Goal: Task Accomplishment & Management: Complete application form

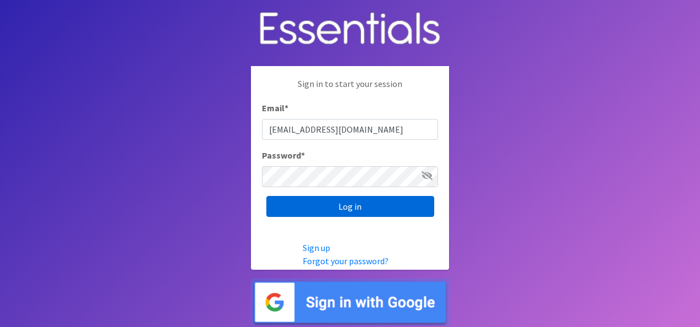
type input "[EMAIL_ADDRESS][DOMAIN_NAME]"
click at [352, 212] on input "Log in" at bounding box center [350, 206] width 168 height 21
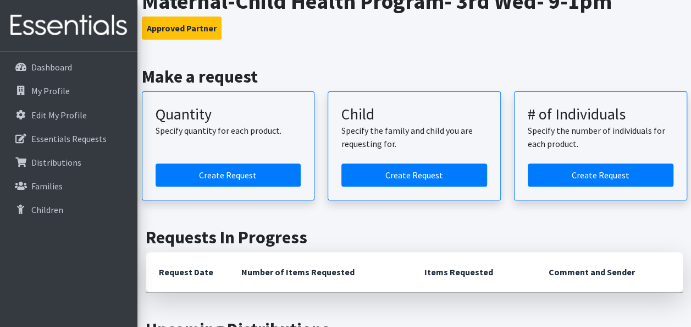
scroll to position [110, 0]
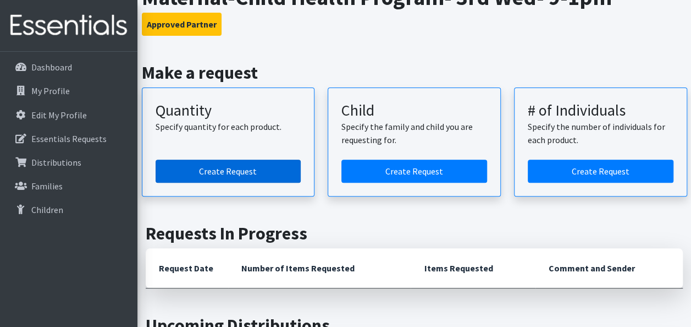
click at [217, 171] on link "Create Request" at bounding box center [229, 171] width 146 height 23
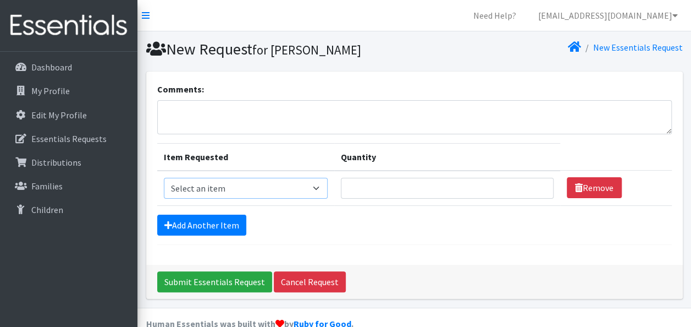
click at [315, 190] on select "Select an item Kids (Newborn) Kids (Size 1) Kids (Size 2) Kids (Size 3) Kids (S…" at bounding box center [246, 188] width 164 height 21
select select "3417"
click at [164, 178] on select "Select an item Kids (Newborn) Kids (Size 1) Kids (Size 2) Kids (Size 3) Kids (S…" at bounding box center [246, 188] width 164 height 21
click at [410, 194] on input "Quantity" at bounding box center [447, 188] width 213 height 21
type input "15"
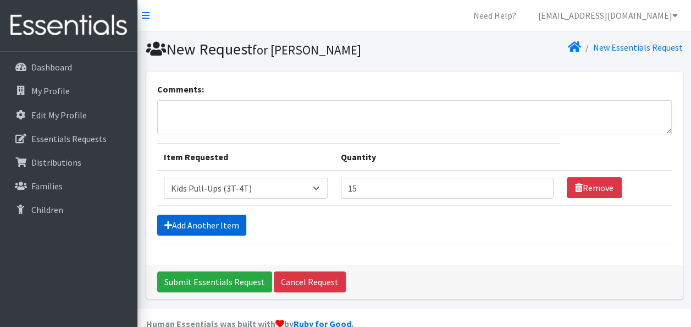
click at [195, 222] on link "Add Another Item" at bounding box center [201, 225] width 89 height 21
click at [212, 224] on link "Add Another Item" at bounding box center [201, 225] width 89 height 21
click at [513, 247] on div "Comments: Item Requested Quantity Item Requested Select an item Kids (Newborn) …" at bounding box center [414, 168] width 537 height 193
click at [212, 221] on link "Add Another Item" at bounding box center [201, 225] width 89 height 21
click at [161, 229] on link "Add Another Item" at bounding box center [201, 225] width 89 height 21
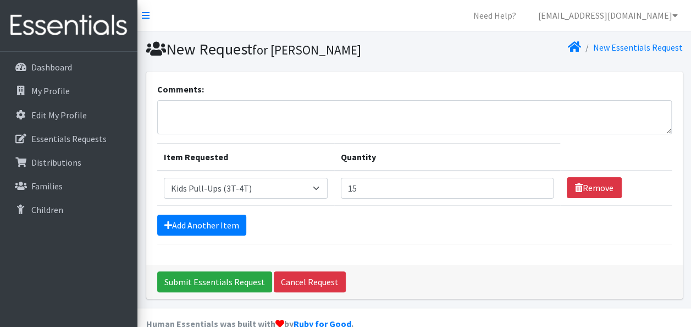
click at [395, 240] on form "Comments: Item Requested Quantity Item Requested Select an item Kids (Newborn) …" at bounding box center [414, 164] width 515 height 162
click at [674, 140] on div "Comments: Item Requested Quantity Item Requested Select an item Kids (Newborn) …" at bounding box center [414, 168] width 537 height 193
click at [229, 216] on link "Add Another Item" at bounding box center [201, 225] width 89 height 21
click at [437, 184] on input "15" at bounding box center [447, 188] width 213 height 21
click at [430, 234] on form "Comments: Item Requested Quantity Item Requested Select an item Kids (Newborn) …" at bounding box center [414, 164] width 515 height 162
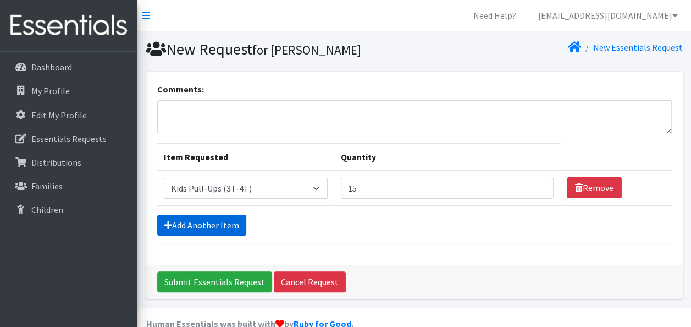
click at [194, 217] on link "Add Another Item" at bounding box center [201, 225] width 89 height 21
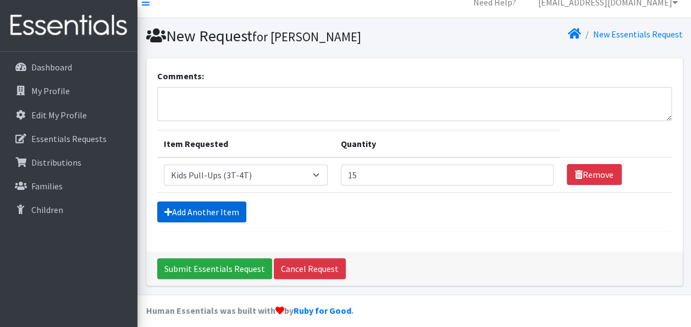
scroll to position [20, 0]
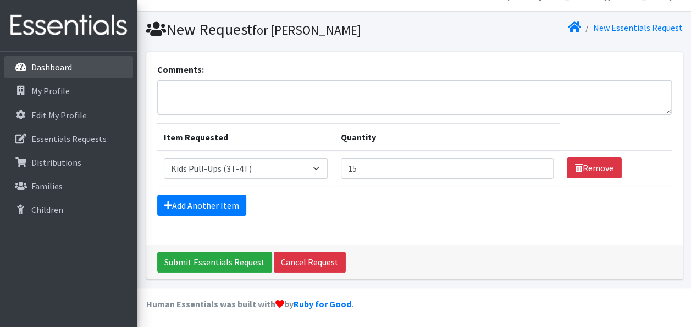
click at [37, 70] on p "Dashboard" at bounding box center [51, 67] width 41 height 11
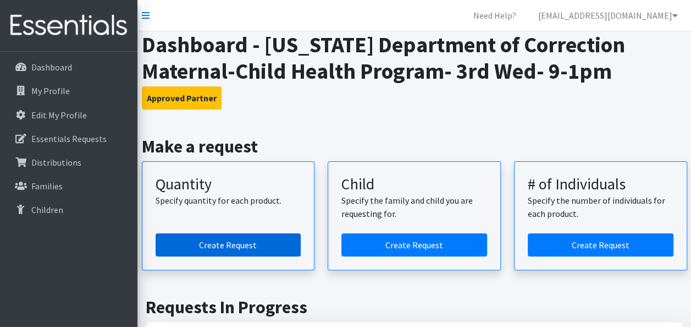
click at [231, 243] on link "Create Request" at bounding box center [229, 244] width 146 height 23
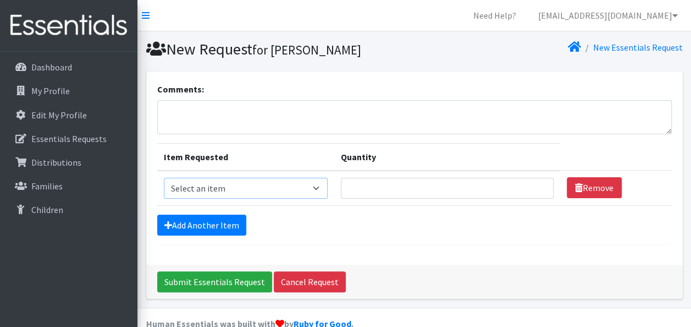
click at [315, 187] on select "Select an item Kids (Newborn) Kids (Size 1) Kids (Size 2) Kids (Size 3) Kids (S…" at bounding box center [246, 188] width 164 height 21
select select "3417"
click at [164, 178] on select "Select an item Kids (Newborn) Kids (Size 1) Kids (Size 2) Kids (Size 3) Kids (S…" at bounding box center [246, 188] width 164 height 21
click at [437, 196] on input "Quantity" at bounding box center [447, 188] width 213 height 21
click at [184, 220] on link "Add Another Item" at bounding box center [201, 225] width 89 height 21
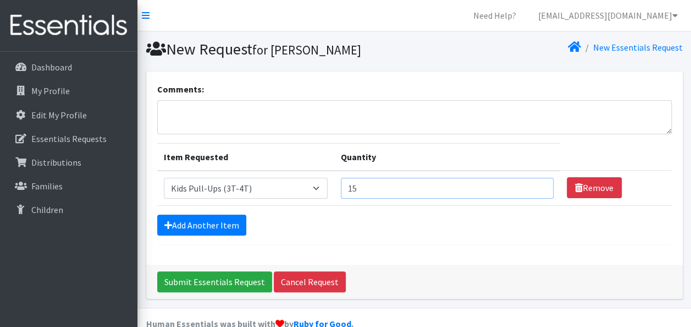
click at [542, 182] on input "15" at bounding box center [447, 188] width 213 height 21
click at [537, 190] on input "14" at bounding box center [447, 188] width 213 height 21
click at [537, 190] on input "13" at bounding box center [447, 188] width 213 height 21
click at [537, 190] on input "12" at bounding box center [447, 188] width 213 height 21
click at [537, 190] on input "11" at bounding box center [447, 188] width 213 height 21
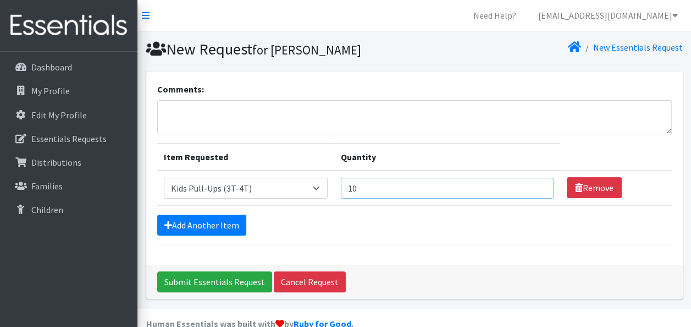
click at [537, 190] on input "10" at bounding box center [447, 188] width 213 height 21
click at [193, 228] on link "Add Another Item" at bounding box center [201, 225] width 89 height 21
click at [538, 188] on input "9" at bounding box center [447, 188] width 213 height 21
click at [532, 185] on input "10" at bounding box center [447, 188] width 213 height 21
click at [536, 185] on input "11" at bounding box center [447, 188] width 213 height 21
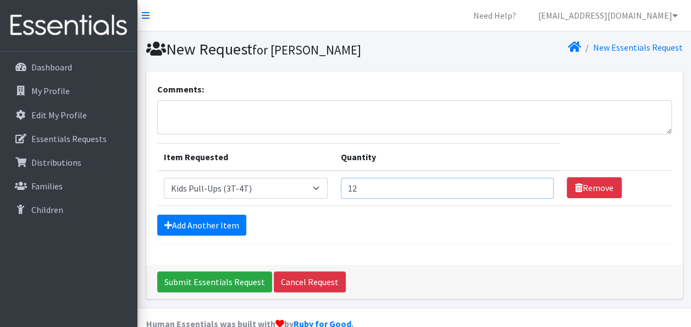
click at [536, 185] on input "12" at bounding box center [447, 188] width 213 height 21
click at [536, 185] on input "13" at bounding box center [447, 188] width 213 height 21
click at [536, 185] on input "14" at bounding box center [447, 188] width 213 height 21
type input "15"
click at [536, 185] on input "15" at bounding box center [447, 188] width 213 height 21
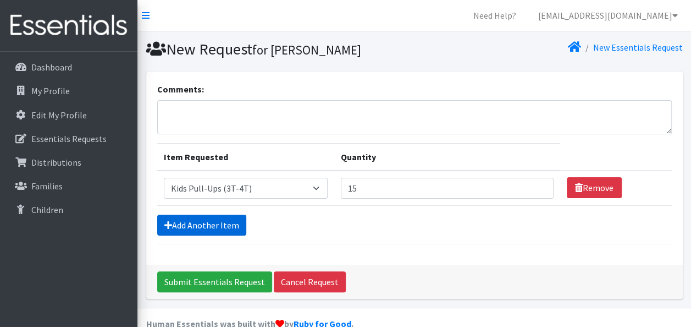
click at [193, 226] on link "Add Another Item" at bounding box center [201, 225] width 89 height 21
click at [205, 230] on link "Add Another Item" at bounding box center [201, 225] width 89 height 21
click at [211, 227] on link "Add Another Item" at bounding box center [201, 225] width 89 height 21
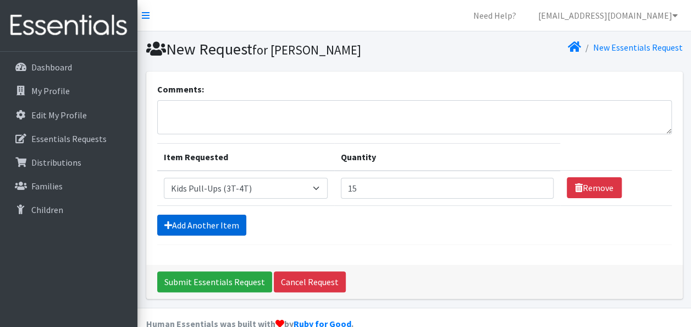
click at [186, 220] on link "Add Another Item" at bounding box center [201, 225] width 89 height 21
click at [312, 189] on select "Select an item Kids (Newborn) Kids (Size 1) Kids (Size 2) Kids (Size 3) Kids (S…" at bounding box center [246, 188] width 164 height 21
select select "3400"
click at [164, 178] on select "Select an item Kids (Newborn) Kids (Size 1) Kids (Size 2) Kids (Size 3) Kids (S…" at bounding box center [246, 188] width 164 height 21
click at [376, 185] on input "15" at bounding box center [447, 188] width 213 height 21
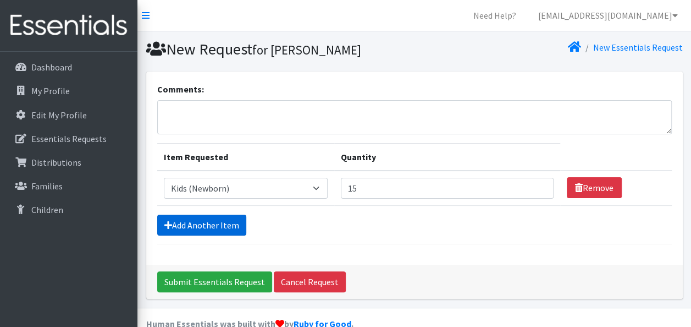
click at [195, 229] on link "Add Another Item" at bounding box center [201, 225] width 89 height 21
drag, startPoint x: 353, startPoint y: 224, endPoint x: 361, endPoint y: 214, distance: 13.3
click at [353, 224] on div "Add Another Item" at bounding box center [414, 225] width 515 height 21
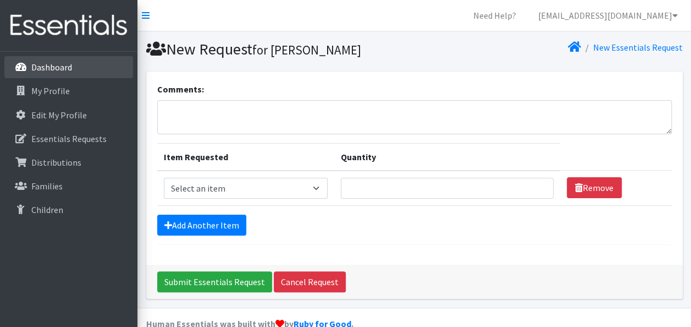
click at [49, 70] on p "Dashboard" at bounding box center [51, 67] width 41 height 11
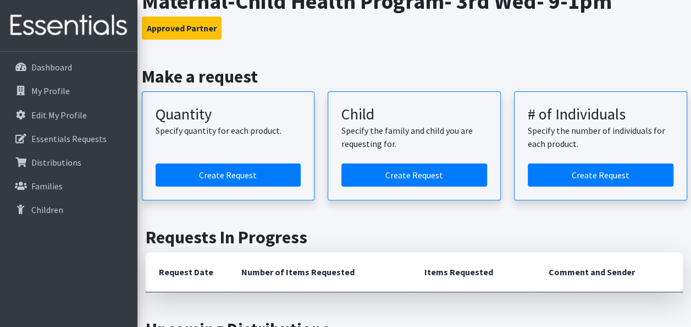
scroll to position [55, 0]
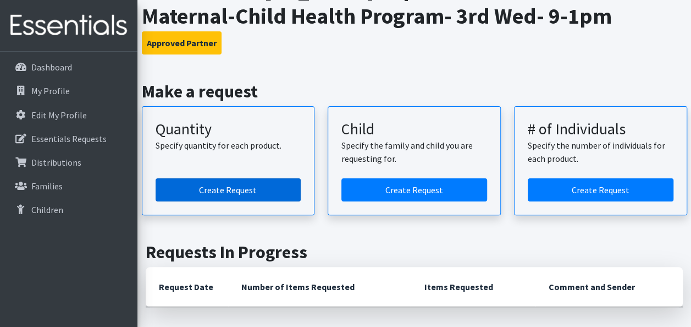
click at [253, 188] on link "Create Request" at bounding box center [229, 189] width 146 height 23
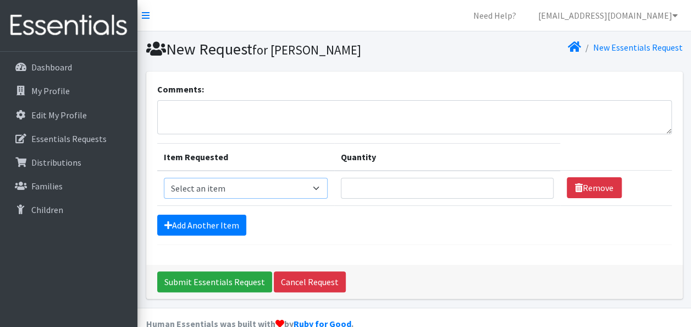
click at [295, 191] on select "Select an item Kids (Newborn) Kids (Size 1) Kids (Size 2) Kids (Size 3) Kids (S…" at bounding box center [246, 188] width 164 height 21
select select "3400"
click at [164, 178] on select "Select an item Kids (Newborn) Kids (Size 1) Kids (Size 2) Kids (Size 3) Kids (S…" at bounding box center [246, 188] width 164 height 21
click at [382, 183] on input "Quantity" at bounding box center [447, 188] width 213 height 21
type input "15"
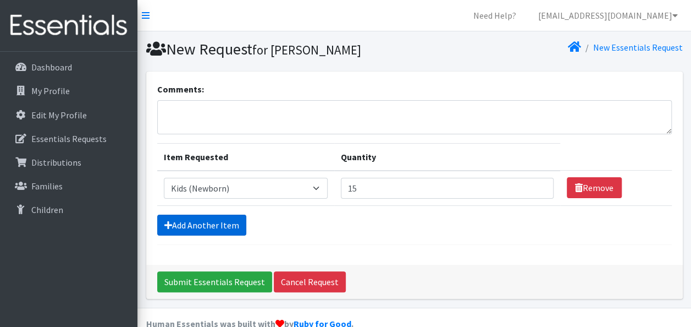
click at [194, 226] on link "Add Another Item" at bounding box center [201, 225] width 89 height 21
click at [216, 222] on link "Add Another Item" at bounding box center [201, 225] width 89 height 21
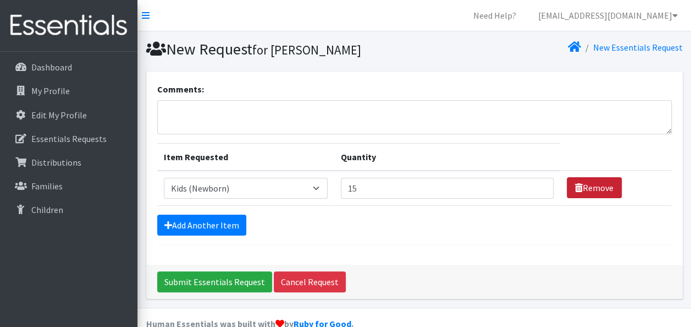
click at [581, 185] on link "Remove" at bounding box center [594, 187] width 55 height 21
click at [586, 186] on link "Remove" at bounding box center [594, 187] width 55 height 21
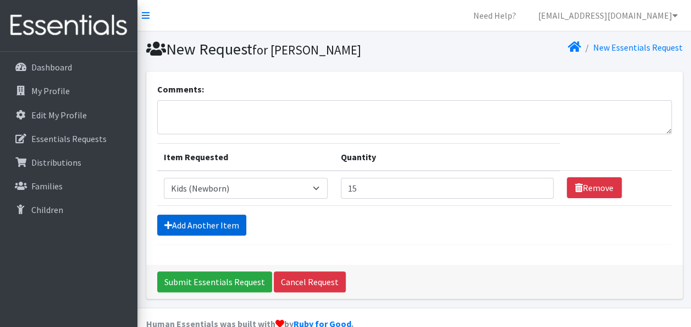
click at [213, 230] on link "Add Another Item" at bounding box center [201, 225] width 89 height 21
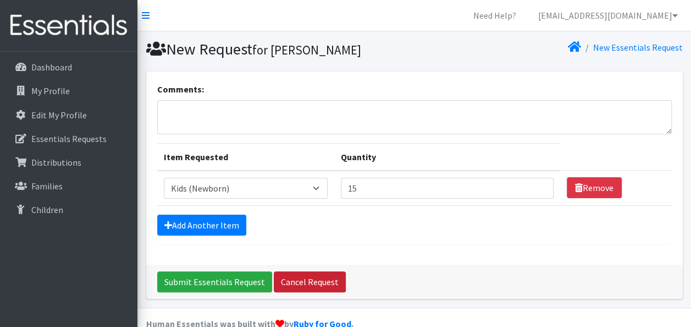
click at [295, 281] on link "Cancel Request" at bounding box center [310, 281] width 72 height 21
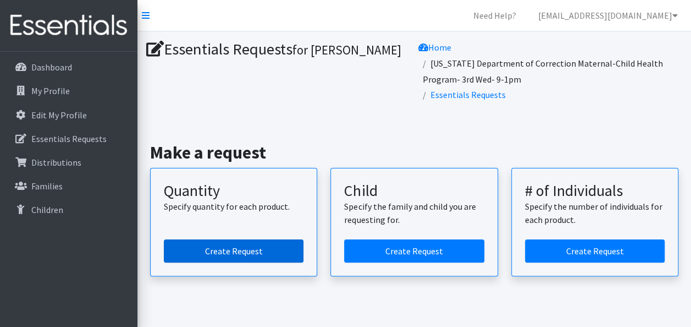
click at [255, 262] on link "Create Request" at bounding box center [234, 250] width 140 height 23
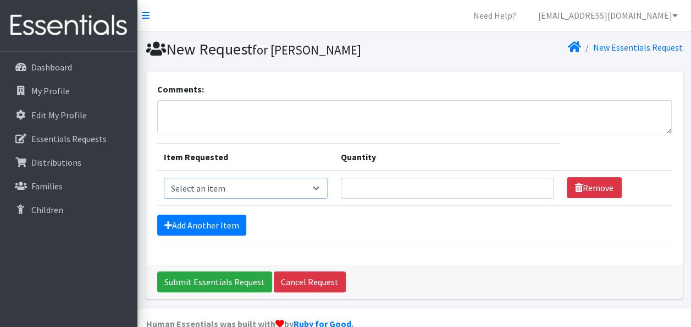
click at [247, 193] on select "Select an item Kids (Newborn) Kids (Size 1) Kids (Size 2) Kids (Size 3) Kids (S…" at bounding box center [246, 188] width 164 height 21
select select "3400"
click at [164, 178] on select "Select an item Kids (Newborn) Kids (Size 1) Kids (Size 2) Kids (Size 3) Kids (S…" at bounding box center [246, 188] width 164 height 21
click at [413, 200] on td "Quantity" at bounding box center [447, 188] width 226 height 35
click at [410, 188] on input "Quantity" at bounding box center [447, 188] width 213 height 21
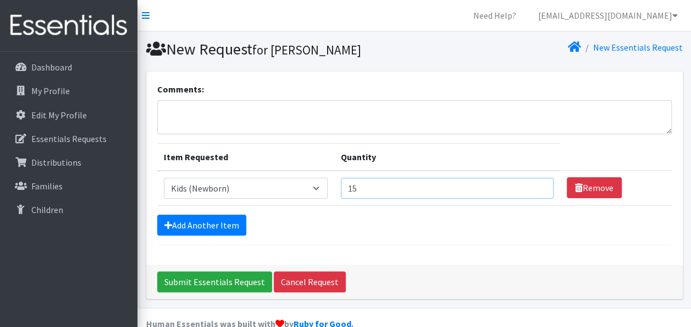
type input "15"
click at [490, 234] on form "Comments: Item Requested Quantity Item Requested Select an item Kids (Newborn) …" at bounding box center [414, 164] width 515 height 162
click at [196, 223] on link "Add Another Item" at bounding box center [201, 225] width 89 height 21
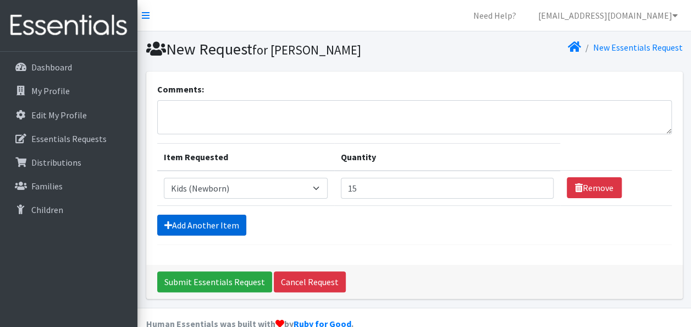
click at [196, 223] on link "Add Another Item" at bounding box center [201, 225] width 89 height 21
click at [630, 303] on div "Comments: Item Requested Quantity Item Requested Select an item Kids (Newborn) …" at bounding box center [414, 190] width 545 height 236
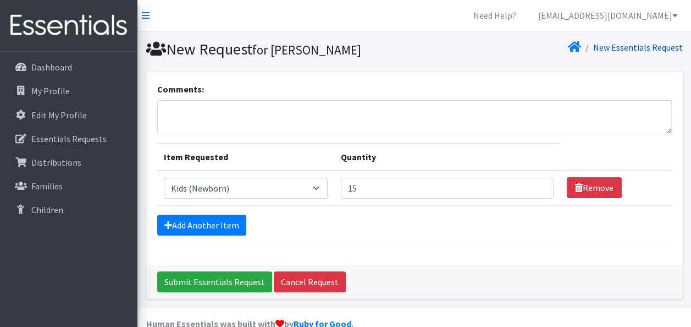
click at [622, 48] on link "New Essentials Request" at bounding box center [639, 47] width 90 height 11
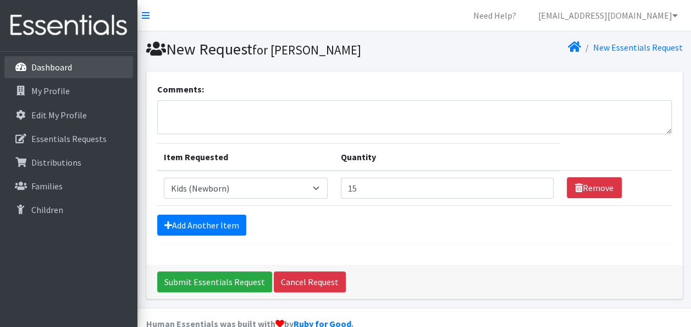
click at [40, 67] on p "Dashboard" at bounding box center [51, 67] width 41 height 11
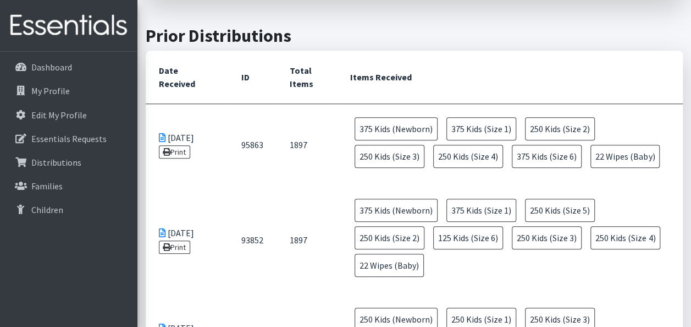
scroll to position [440, 0]
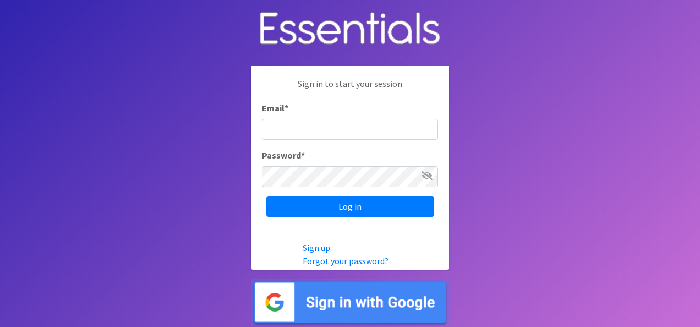
click at [259, 119] on div "Sign in to start your session Email * Password * Log in" at bounding box center [350, 147] width 198 height 162
click at [320, 134] on input "Email *" at bounding box center [350, 129] width 176 height 21
type input "[EMAIL_ADDRESS][DOMAIN_NAME]"
click at [266, 196] on input "Log in" at bounding box center [350, 206] width 168 height 21
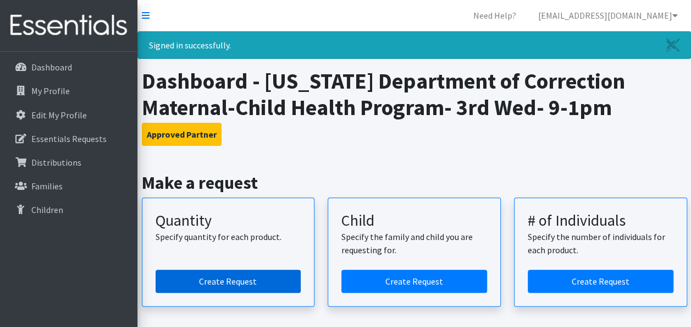
click at [217, 284] on link "Create Request" at bounding box center [229, 281] width 146 height 23
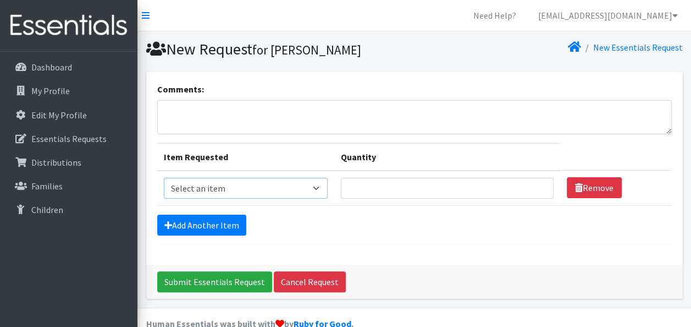
click at [237, 193] on select "Select an item Kids (Newborn) Kids (Size 1) Kids (Size 2) Kids (Size 3) Kids (S…" at bounding box center [246, 188] width 164 height 21
select select "3400"
click at [164, 178] on select "Select an item Kids (Newborn) Kids (Size 1) Kids (Size 2) Kids (Size 3) Kids (S…" at bounding box center [246, 188] width 164 height 21
click at [383, 187] on input "Quantity" at bounding box center [447, 188] width 213 height 21
type input "15"
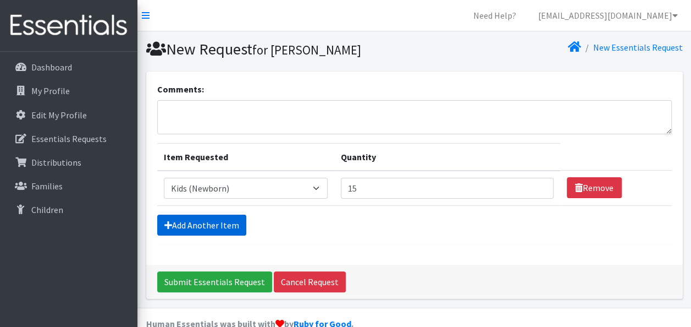
click at [198, 222] on link "Add Another Item" at bounding box center [201, 225] width 89 height 21
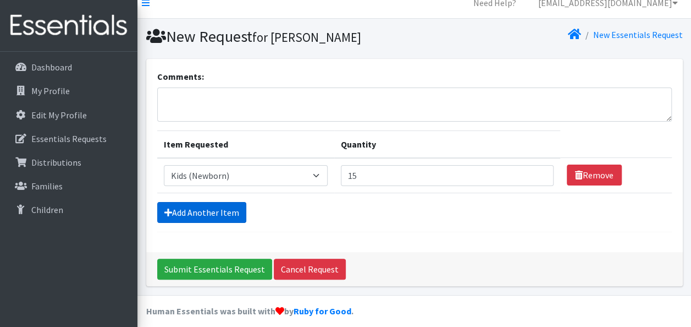
scroll to position [20, 0]
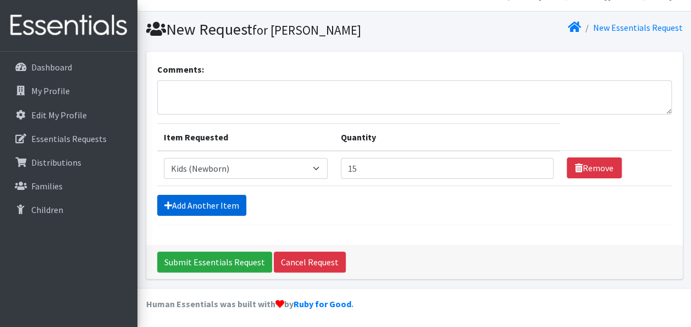
click at [196, 197] on link "Add Another Item" at bounding box center [201, 205] width 89 height 21
click at [198, 203] on link "Add Another Item" at bounding box center [201, 205] width 89 height 21
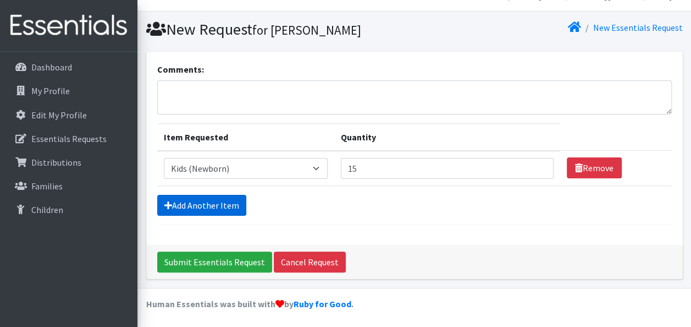
click at [198, 203] on link "Add Another Item" at bounding box center [201, 205] width 89 height 21
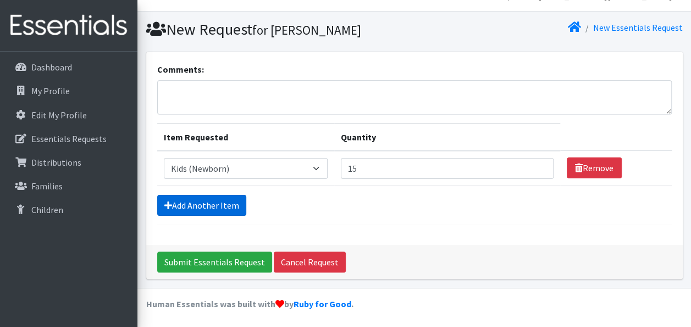
click at [198, 203] on link "Add Another Item" at bounding box center [201, 205] width 89 height 21
click at [198, 204] on link "Add Another Item" at bounding box center [201, 205] width 89 height 21
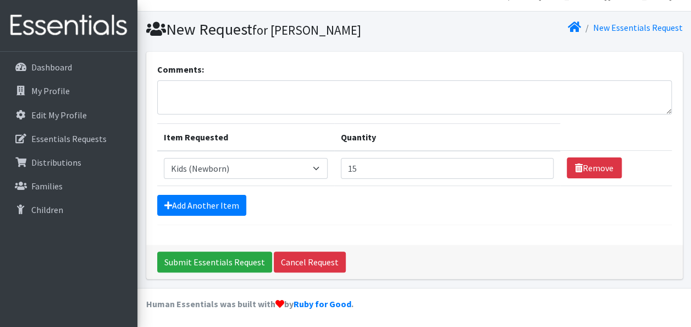
click at [478, 238] on div "Comments: Item Requested Quantity Item Requested Select an item Kids (Newborn) …" at bounding box center [414, 148] width 537 height 193
click at [579, 152] on td "Remove" at bounding box center [617, 168] width 112 height 35
click at [583, 169] on link "Remove" at bounding box center [594, 167] width 55 height 21
click at [34, 68] on p "Dashboard" at bounding box center [51, 67] width 41 height 11
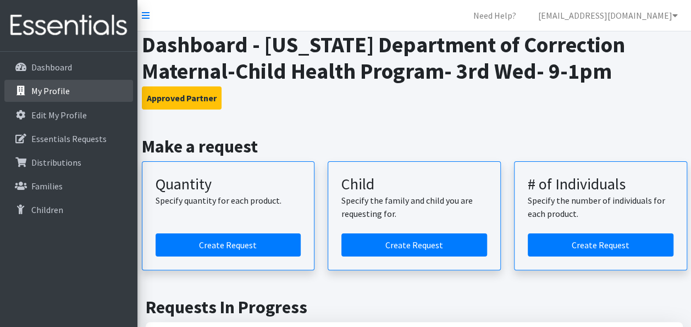
click at [42, 102] on link "My Profile" at bounding box center [68, 91] width 129 height 22
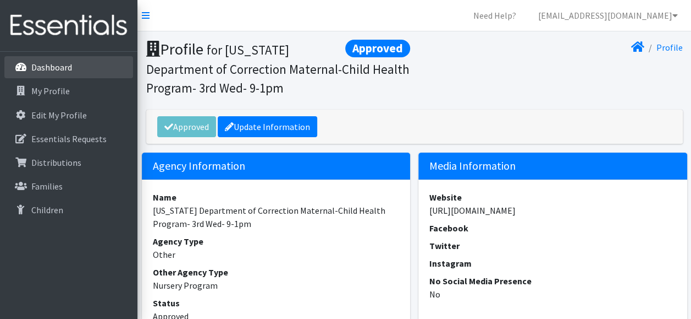
click at [57, 64] on link "Dashboard" at bounding box center [68, 67] width 129 height 22
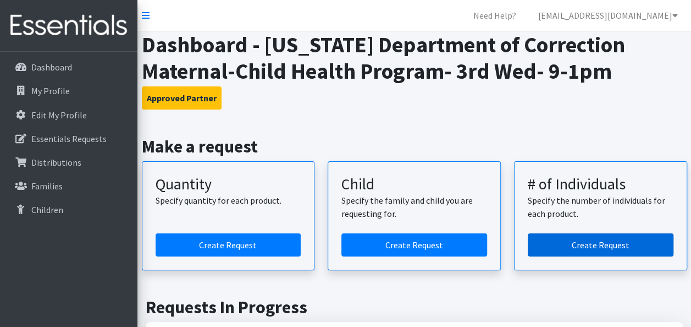
click at [611, 251] on link "Create Request" at bounding box center [601, 244] width 146 height 23
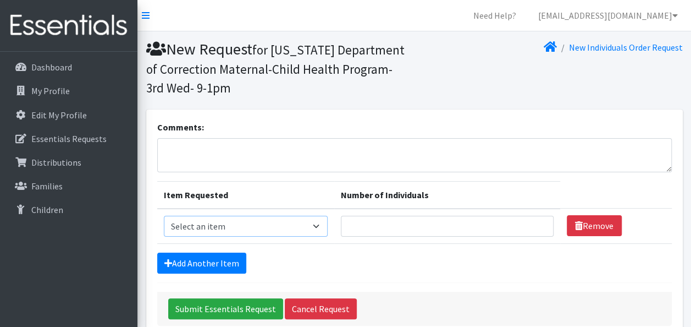
click at [244, 218] on select "Select an item Kids (Newborn) Kids (Size 1) Kids (Size 2) Kids (Size 3) Kids (S…" at bounding box center [246, 226] width 164 height 21
select select "3400"
click at [164, 216] on select "Select an item Kids (Newborn) Kids (Size 1) Kids (Size 2) Kids (Size 3) Kids (S…" at bounding box center [246, 226] width 164 height 21
click at [421, 225] on input "Number of Individuals" at bounding box center [447, 226] width 213 height 21
type input "15"
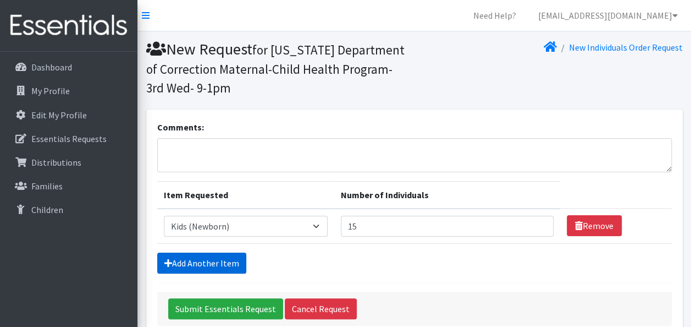
click at [199, 265] on link "Add Another Item" at bounding box center [201, 263] width 89 height 21
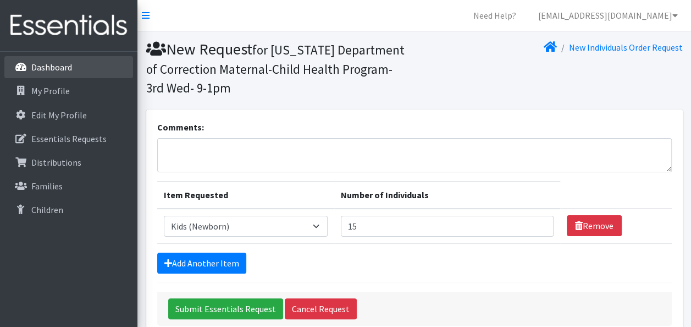
click at [47, 66] on p "Dashboard" at bounding box center [51, 67] width 41 height 11
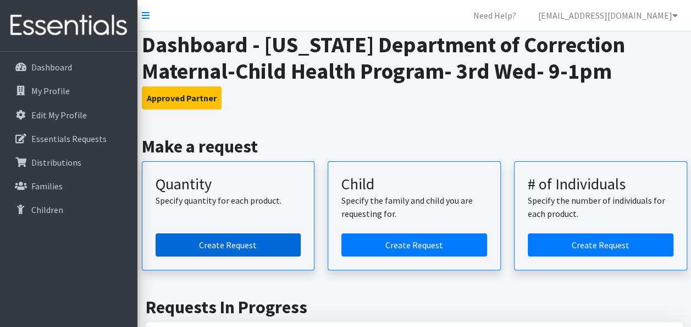
click at [221, 243] on link "Create Request" at bounding box center [229, 244] width 146 height 23
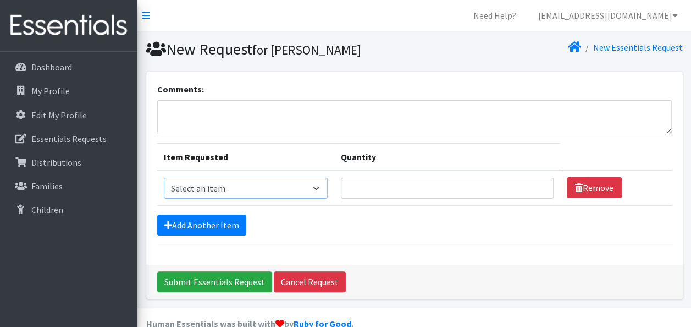
click at [226, 189] on select "Select an item Kids (Newborn) Kids (Size 1) Kids (Size 2) Kids (Size 3) Kids (S…" at bounding box center [246, 188] width 164 height 21
select select "3401"
click at [164, 178] on select "Select an item Kids (Newborn) Kids (Size 1) Kids (Size 2) Kids (Size 3) Kids (S…" at bounding box center [246, 188] width 164 height 21
click at [405, 184] on input "Quantity" at bounding box center [447, 188] width 213 height 21
type input "15"
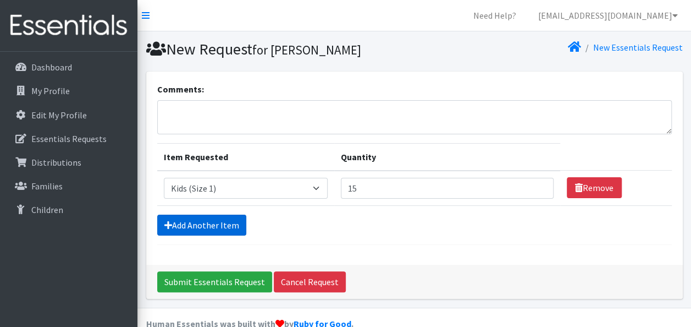
click at [201, 222] on link "Add Another Item" at bounding box center [201, 225] width 89 height 21
click at [651, 18] on link "[EMAIL_ADDRESS][DOMAIN_NAME]" at bounding box center [608, 15] width 157 height 22
select select "3401"
